Goal: Information Seeking & Learning: Learn about a topic

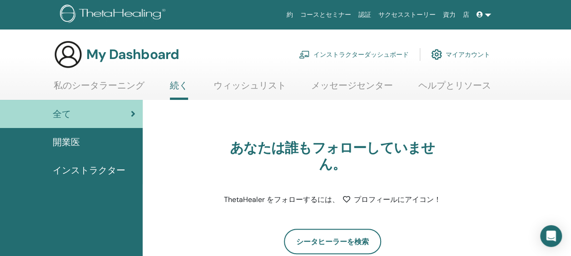
click at [65, 139] on span "開業医" at bounding box center [66, 142] width 27 height 14
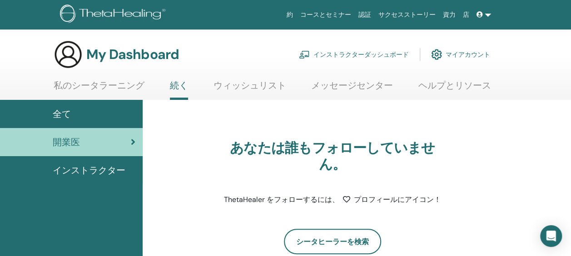
click at [88, 172] on span "インストラクター" at bounding box center [89, 171] width 73 height 14
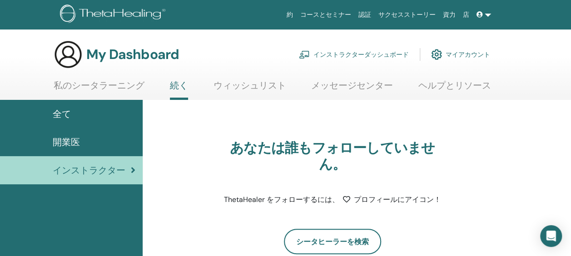
click at [487, 13] on link at bounding box center [484, 14] width 22 height 17
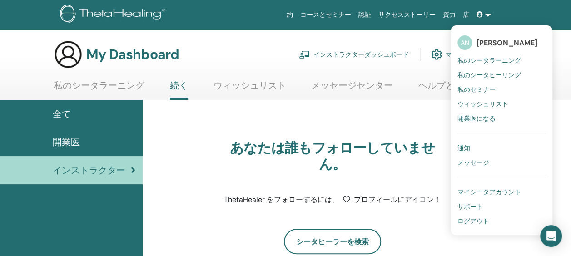
click at [489, 89] on span "私のセミナー" at bounding box center [476, 89] width 38 height 8
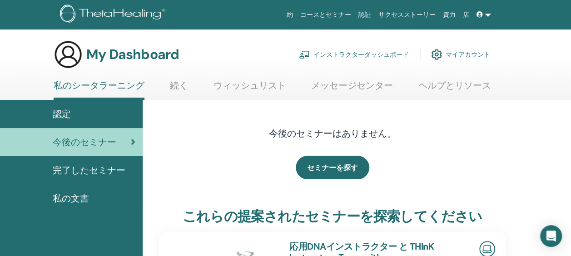
click at [468, 54] on link "マイアカウント" at bounding box center [460, 55] width 59 height 20
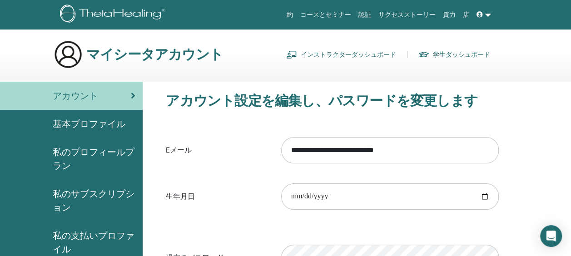
click at [349, 53] on link "インストラクターダッシュボード" at bounding box center [341, 54] width 110 height 15
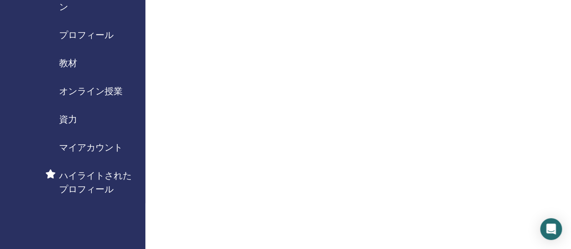
scroll to position [136, 0]
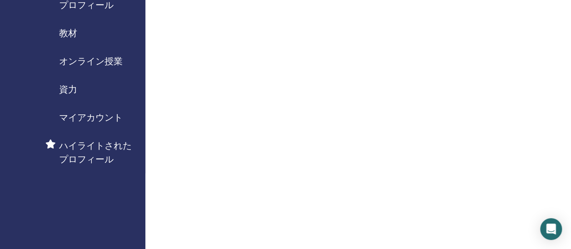
click at [117, 57] on span "オンライン授業" at bounding box center [91, 62] width 64 height 14
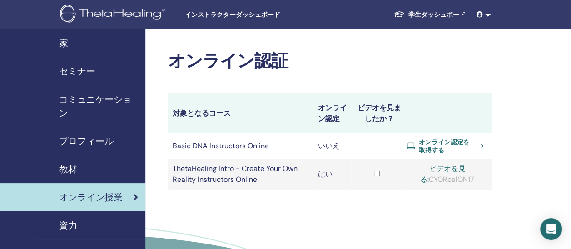
click at [440, 144] on span "オンライン認定を取得する" at bounding box center [447, 146] width 57 height 16
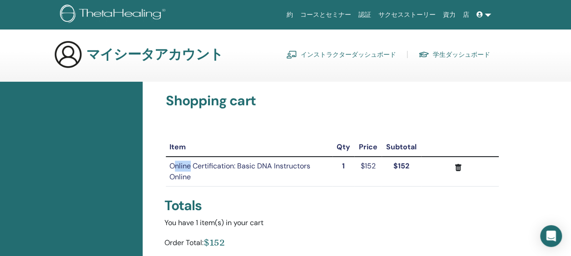
drag, startPoint x: 174, startPoint y: 166, endPoint x: 189, endPoint y: 167, distance: 15.9
click at [189, 167] on td "Online Certification: Basic DNA Instructors Online" at bounding box center [249, 172] width 166 height 30
drag, startPoint x: 189, startPoint y: 167, endPoint x: 170, endPoint y: 164, distance: 19.7
click at [170, 164] on td "Online Certification: Basic DNA Instructors Online" at bounding box center [249, 172] width 166 height 30
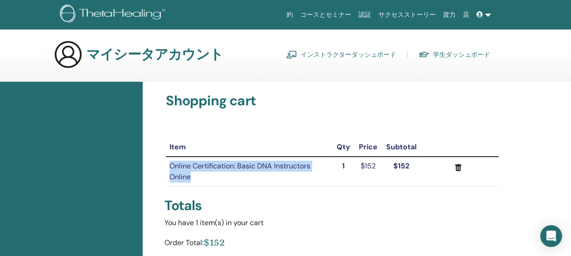
drag, startPoint x: 166, startPoint y: 164, endPoint x: 198, endPoint y: 175, distance: 34.2
click at [198, 175] on td "Online Certification: Basic DNA Instructors Online" at bounding box center [249, 172] width 166 height 30
copy td "Online Certification: Basic DNA Instructors Online"
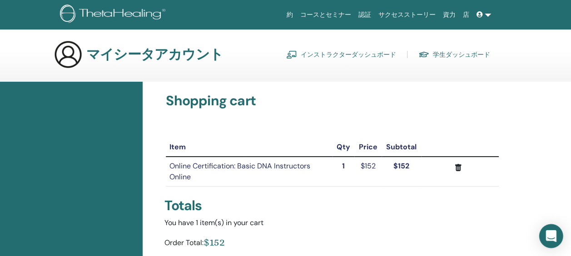
click at [552, 236] on icon "Open Intercom Messenger" at bounding box center [551, 236] width 10 height 12
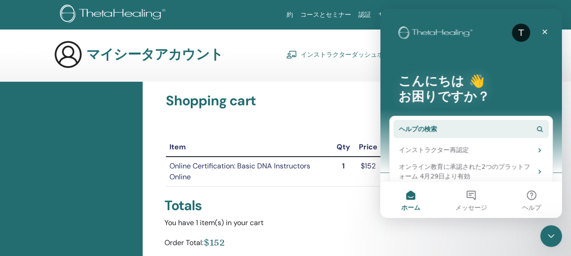
click at [416, 124] on button "ヘルプの検索" at bounding box center [470, 129] width 155 height 18
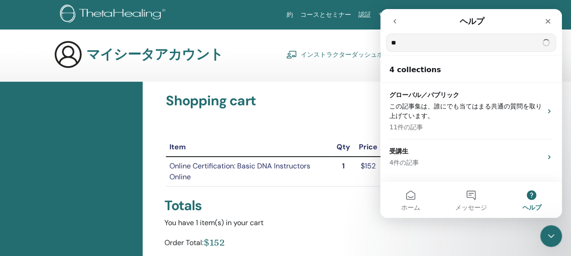
type input "*"
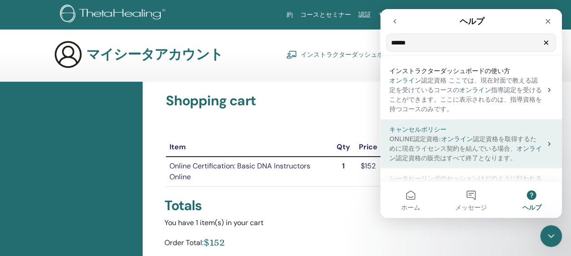
scroll to position [238, 0]
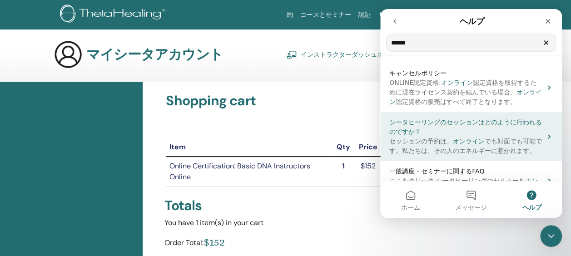
type input "*****"
click at [472, 138] on span "でも対面でも可能です。私たちは、その人のエネルギーに惹かれます。" at bounding box center [465, 146] width 153 height 17
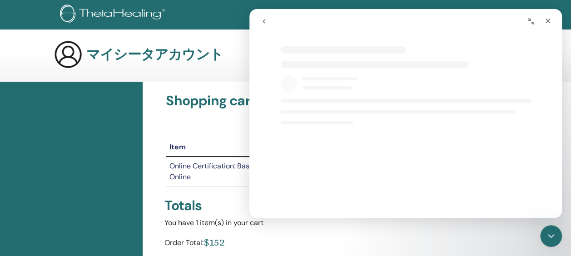
select select "**"
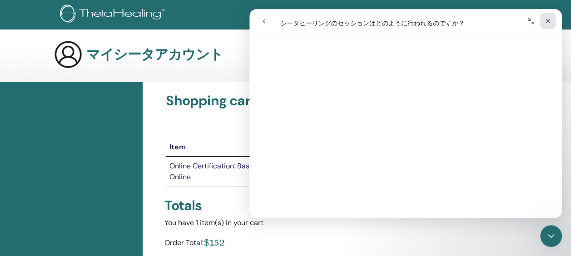
click at [547, 16] on div "クローズ" at bounding box center [548, 21] width 16 height 16
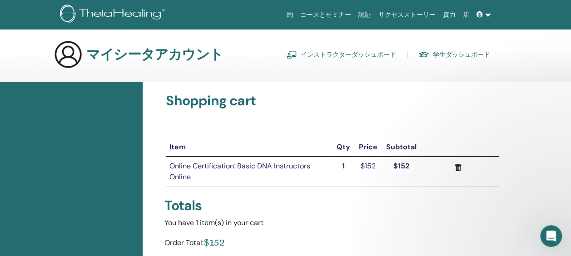
scroll to position [0, 0]
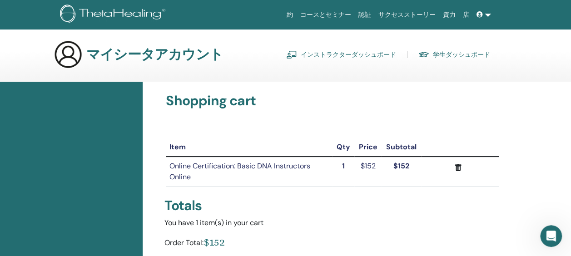
select select "**"
click at [552, 234] on icon "Intercom Messengerを開く" at bounding box center [551, 236] width 6 height 7
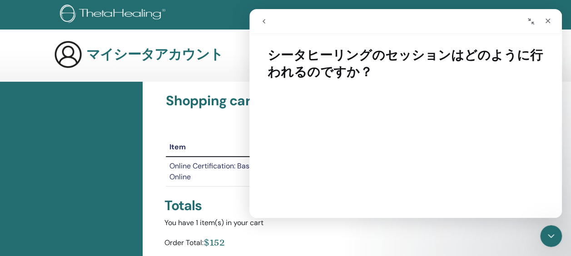
click at [268, 23] on button "go back" at bounding box center [263, 21] width 17 height 17
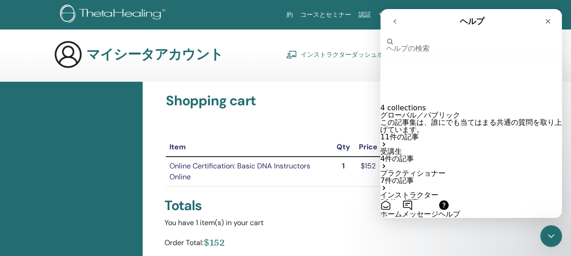
scroll to position [64, 0]
click at [408, 38] on input "ヘルプの検索" at bounding box center [422, 34] width 73 height 8
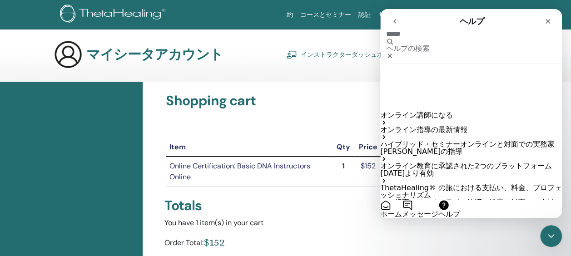
type input "*****"
click at [448, 184] on span "ThetaHealing® の旅における支払い、料金、プロフェッショナリズム" at bounding box center [471, 192] width 182 height 16
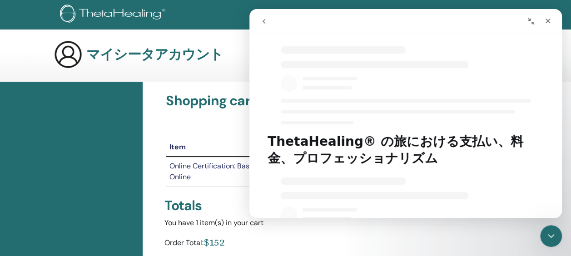
select select "**"
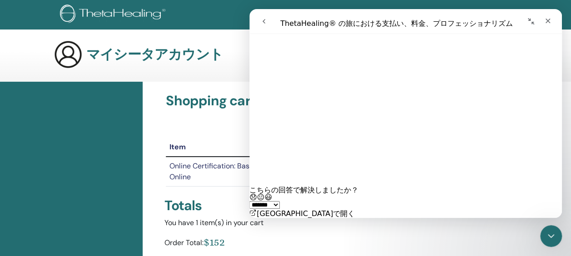
scroll to position [959, 0]
click at [263, 20] on icon "go back" at bounding box center [263, 21] width 7 height 7
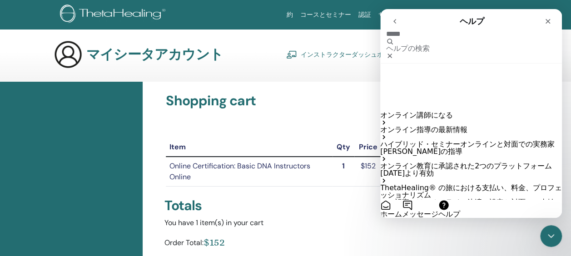
click at [431, 125] on span "指導の最新情報" at bounding box center [442, 129] width 51 height 9
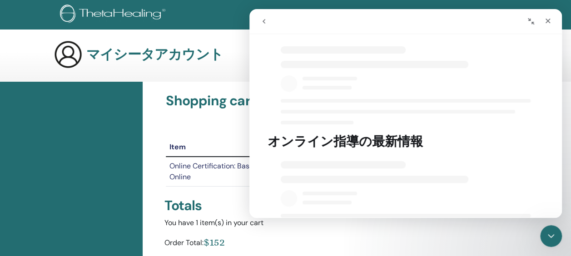
select select "**"
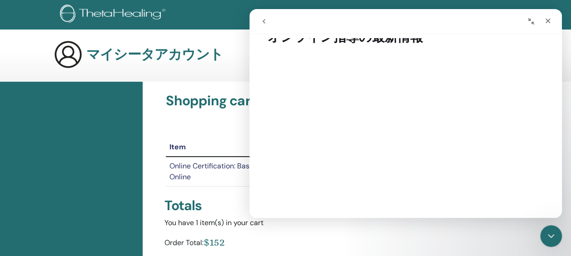
scroll to position [0, 0]
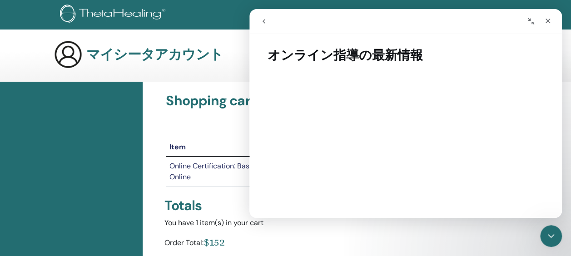
click at [267, 19] on icon "go back" at bounding box center [263, 21] width 7 height 7
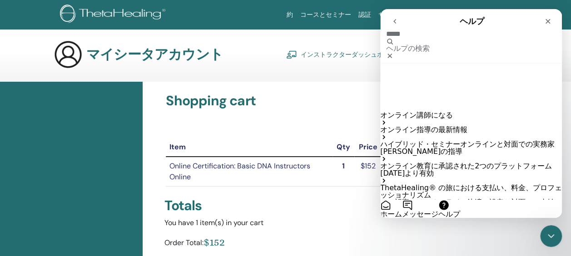
click at [498, 162] on span "教育に承認された2つのプラットフォーム [DATE]より有効" at bounding box center [466, 170] width 172 height 16
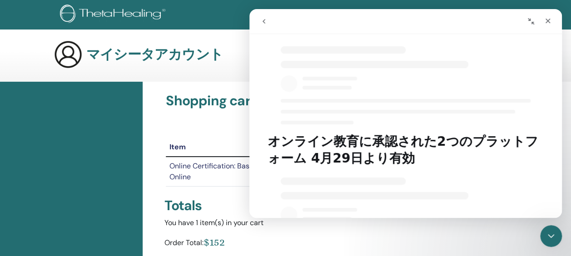
select select "**"
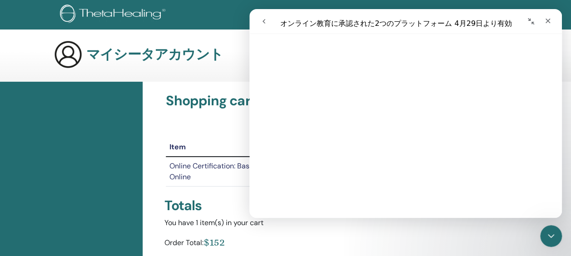
scroll to position [681, 0]
click at [546, 21] on icon "クローズ" at bounding box center [547, 20] width 7 height 7
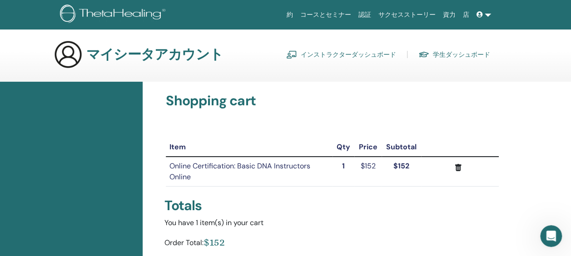
click at [484, 13] on span at bounding box center [481, 14] width 8 height 7
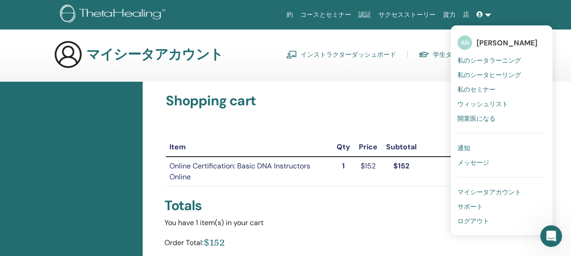
click at [552, 234] on icon "Intercom Messengerを開く" at bounding box center [551, 236] width 15 height 15
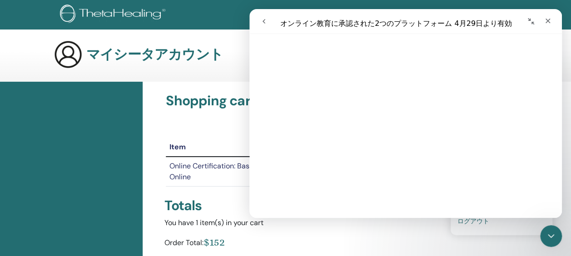
click at [268, 16] on button "go back" at bounding box center [263, 21] width 17 height 17
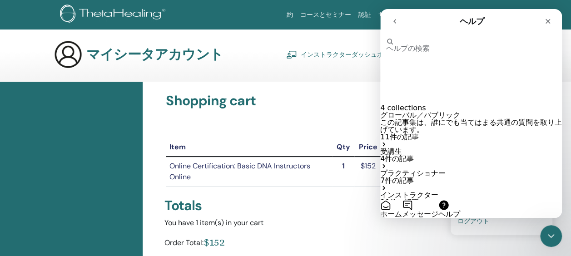
scroll to position [64, 0]
click at [430, 192] on p "インストラクター" at bounding box center [471, 195] width 182 height 7
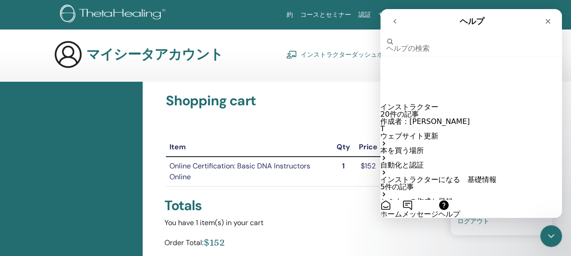
scroll to position [45, 0]
click at [462, 147] on div "本を買う場所" at bounding box center [471, 154] width 182 height 15
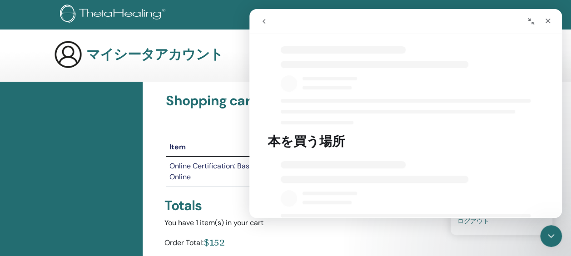
select select "**"
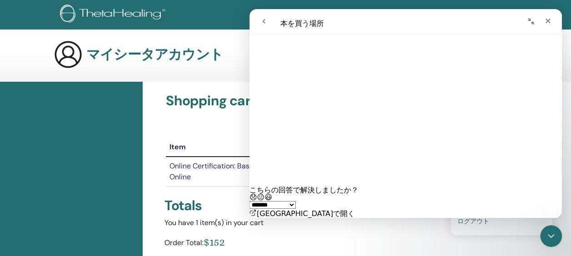
click at [261, 19] on icon "go back" at bounding box center [263, 21] width 7 height 7
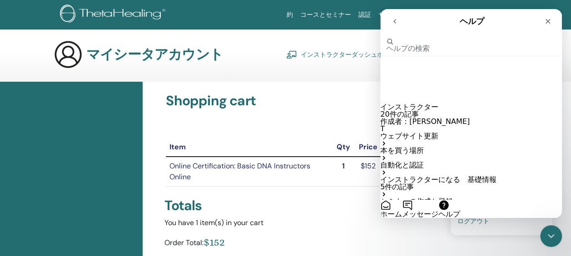
scroll to position [136, 0]
click at [429, 220] on p "オンラインで教える" at bounding box center [471, 223] width 182 height 7
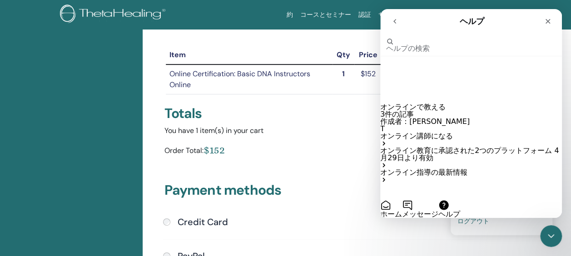
scroll to position [111, 0]
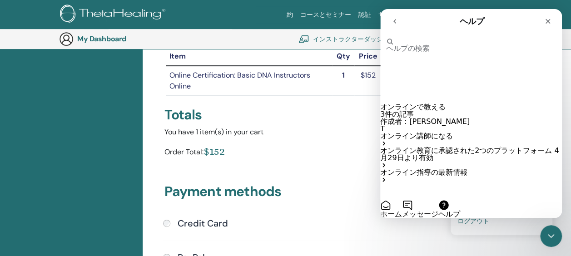
click at [434, 133] on p "オンライン講師になる" at bounding box center [471, 136] width 182 height 7
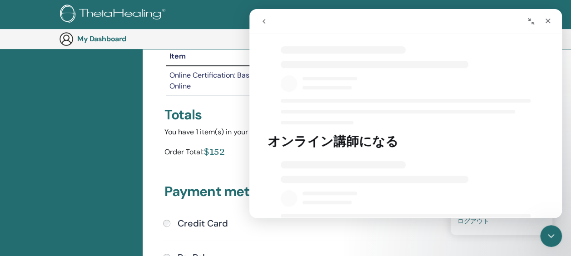
select select "**"
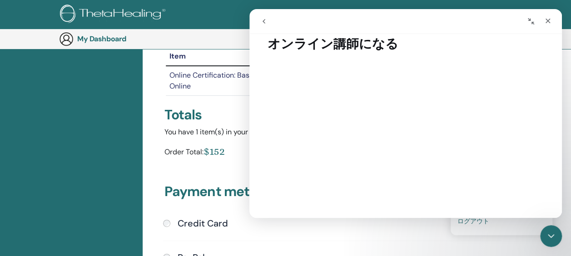
scroll to position [0, 0]
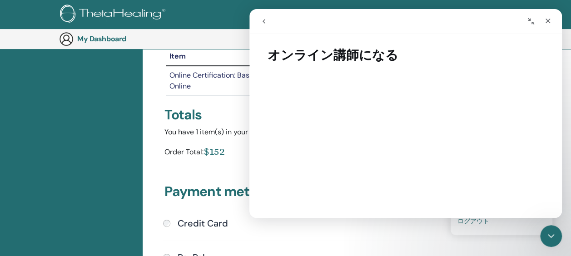
click at [266, 21] on icon "go back" at bounding box center [263, 21] width 7 height 7
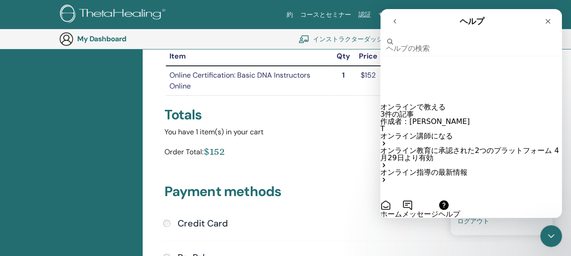
scroll to position [156, 0]
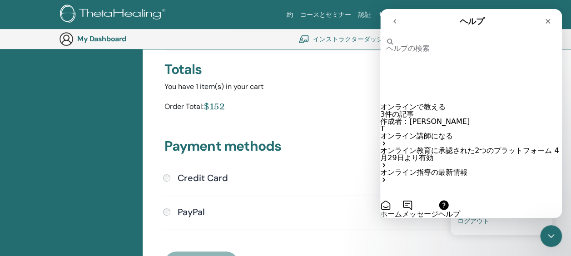
click at [441, 169] on p "オンライン指導の最新情報" at bounding box center [471, 172] width 182 height 7
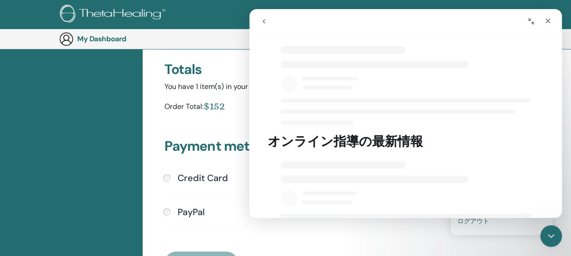
select select "**"
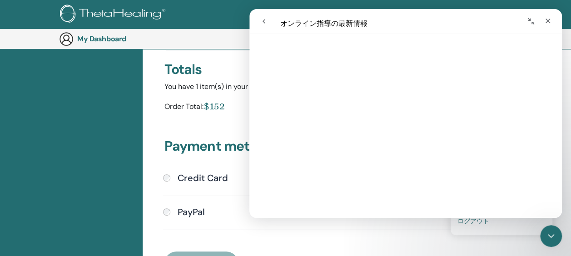
scroll to position [318, 0]
click at [547, 20] on icon "クローズ" at bounding box center [548, 21] width 5 height 5
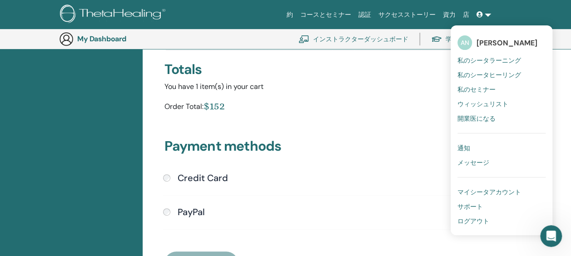
click at [390, 140] on h3 "Payment methods" at bounding box center [332, 148] width 336 height 20
